Goal: Browse casually

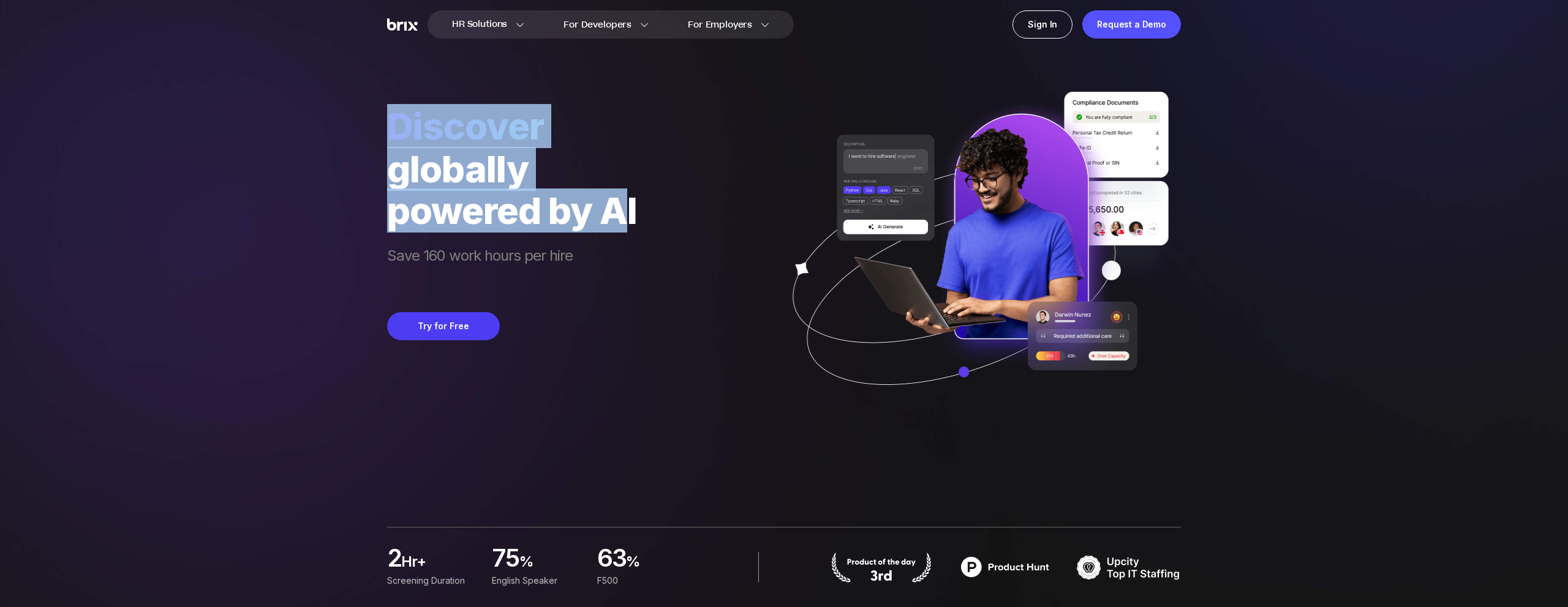
drag, startPoint x: 397, startPoint y: 128, endPoint x: 622, endPoint y: 212, distance: 240.2
click at [622, 212] on div "Discover globally powered by AI Save 160 work hours per hire" at bounding box center [512, 195] width 250 height 184
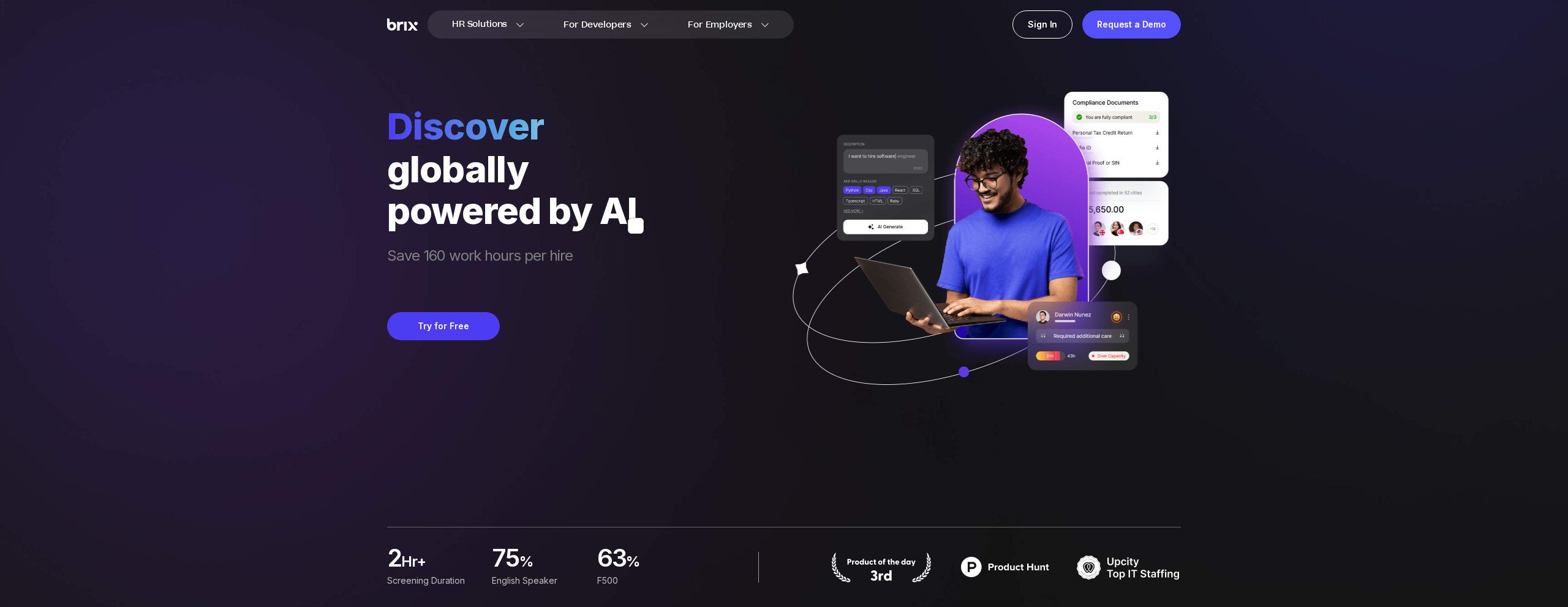
click at [637, 185] on div "globally" at bounding box center [512, 169] width 250 height 41
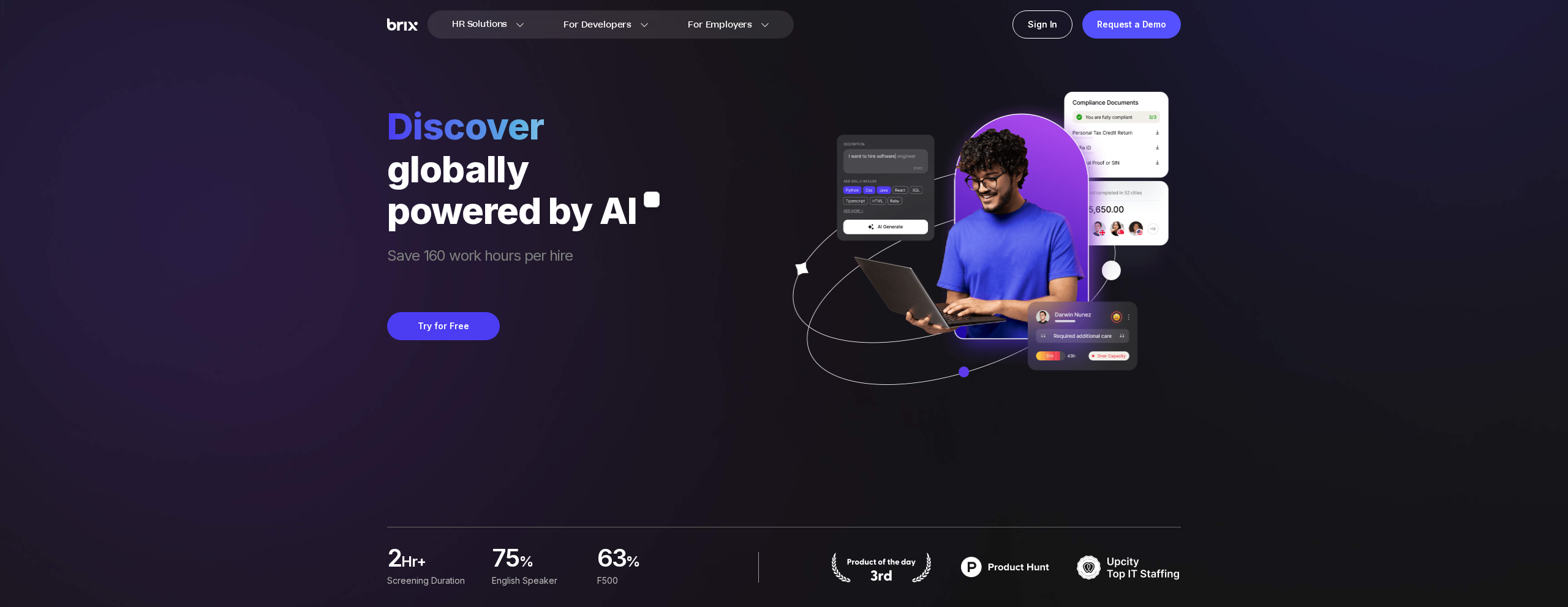
click at [467, 118] on span "Discover" at bounding box center [512, 125] width 250 height 44
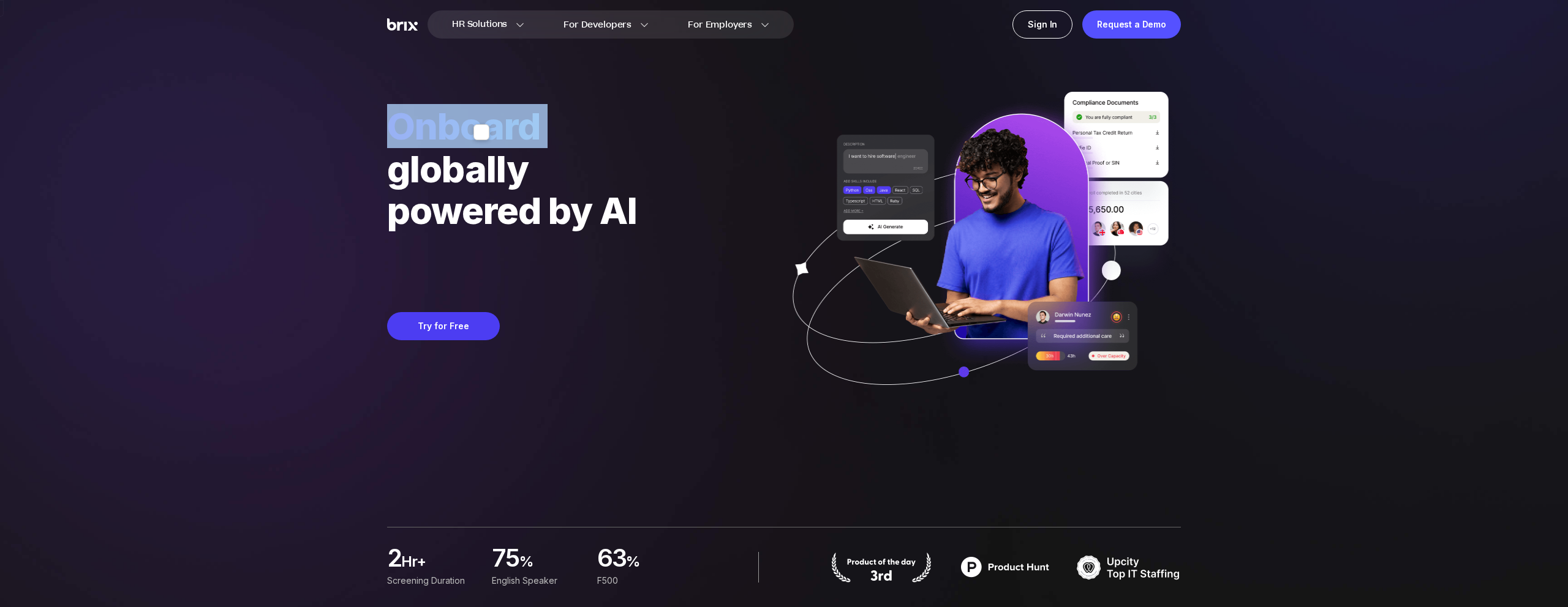
click at [485, 176] on div "globally" at bounding box center [512, 169] width 250 height 41
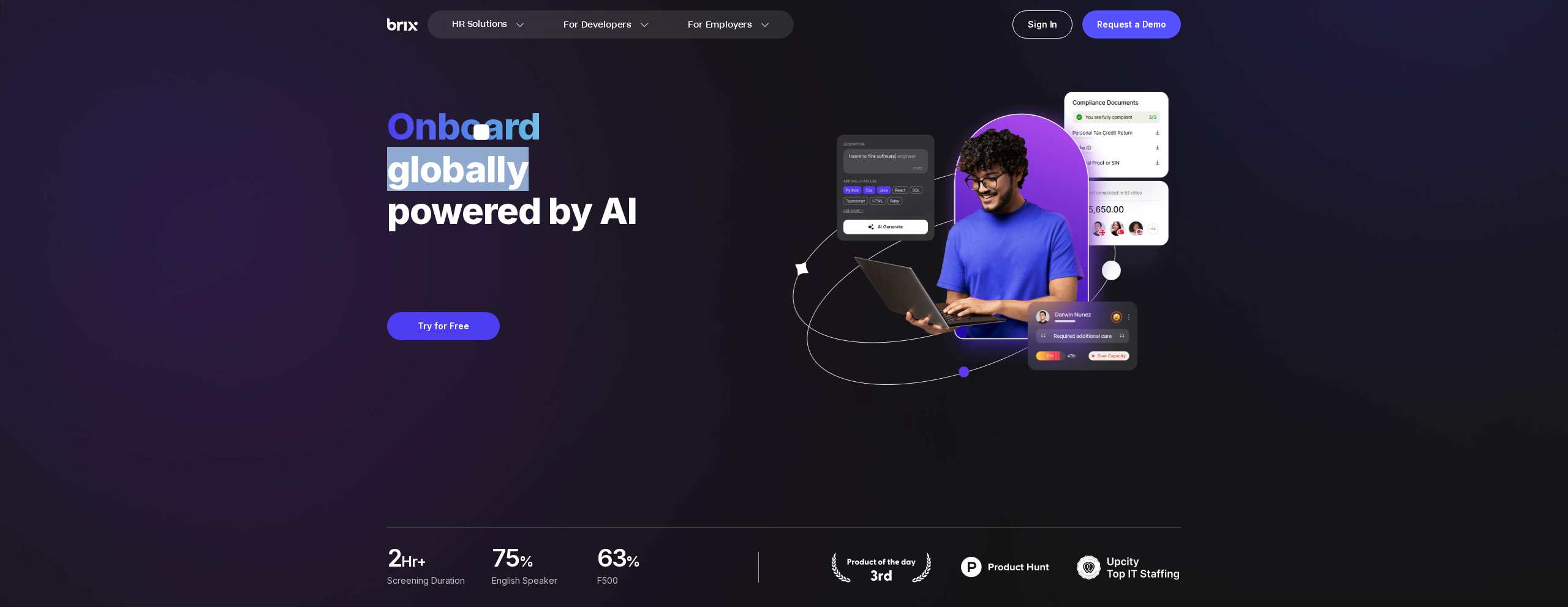
click at [485, 176] on div "globally" at bounding box center [512, 169] width 250 height 41
